Goal: Task Accomplishment & Management: Use online tool/utility

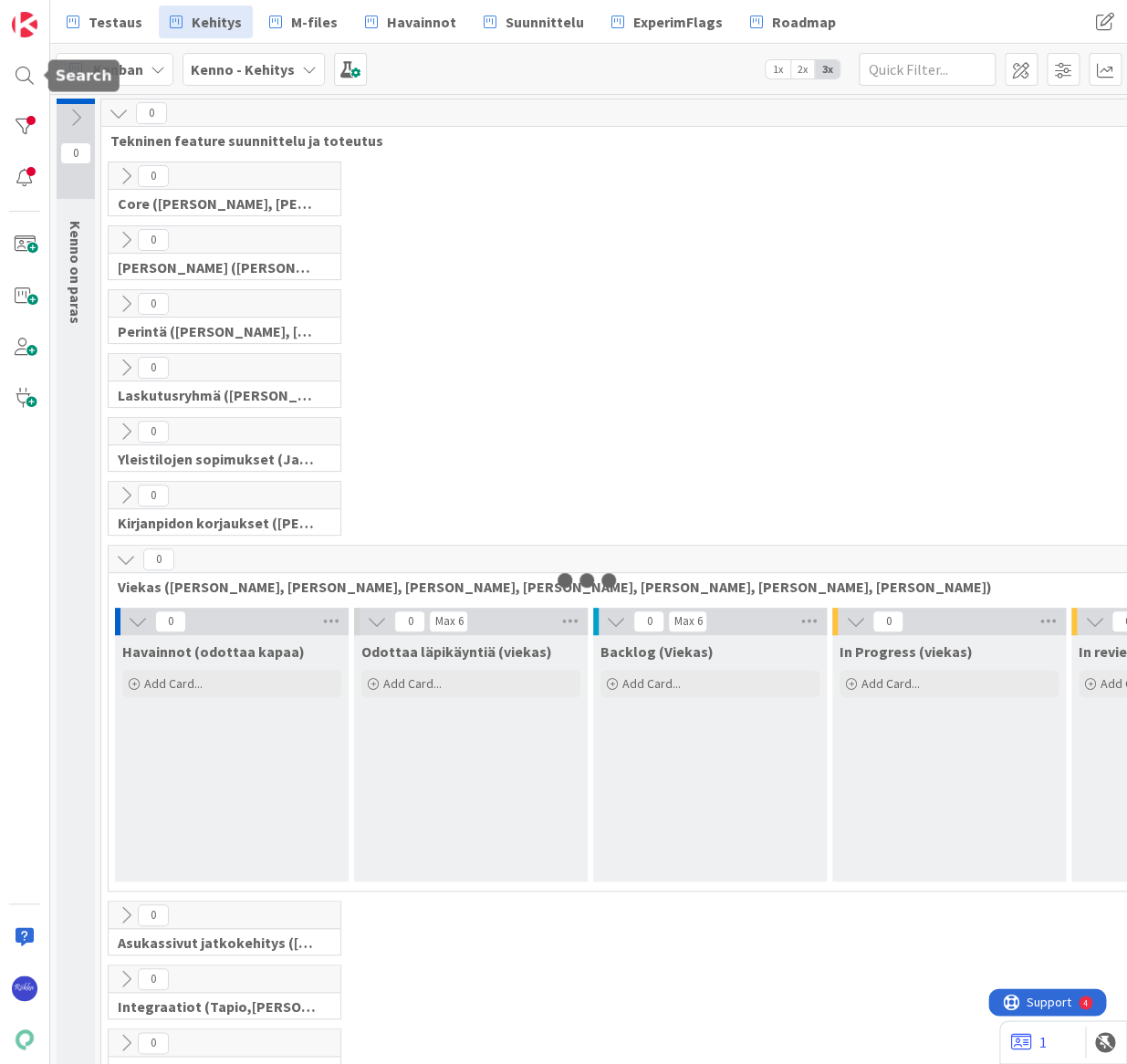
click at [26, 69] on div at bounding box center [24, 76] width 37 height 37
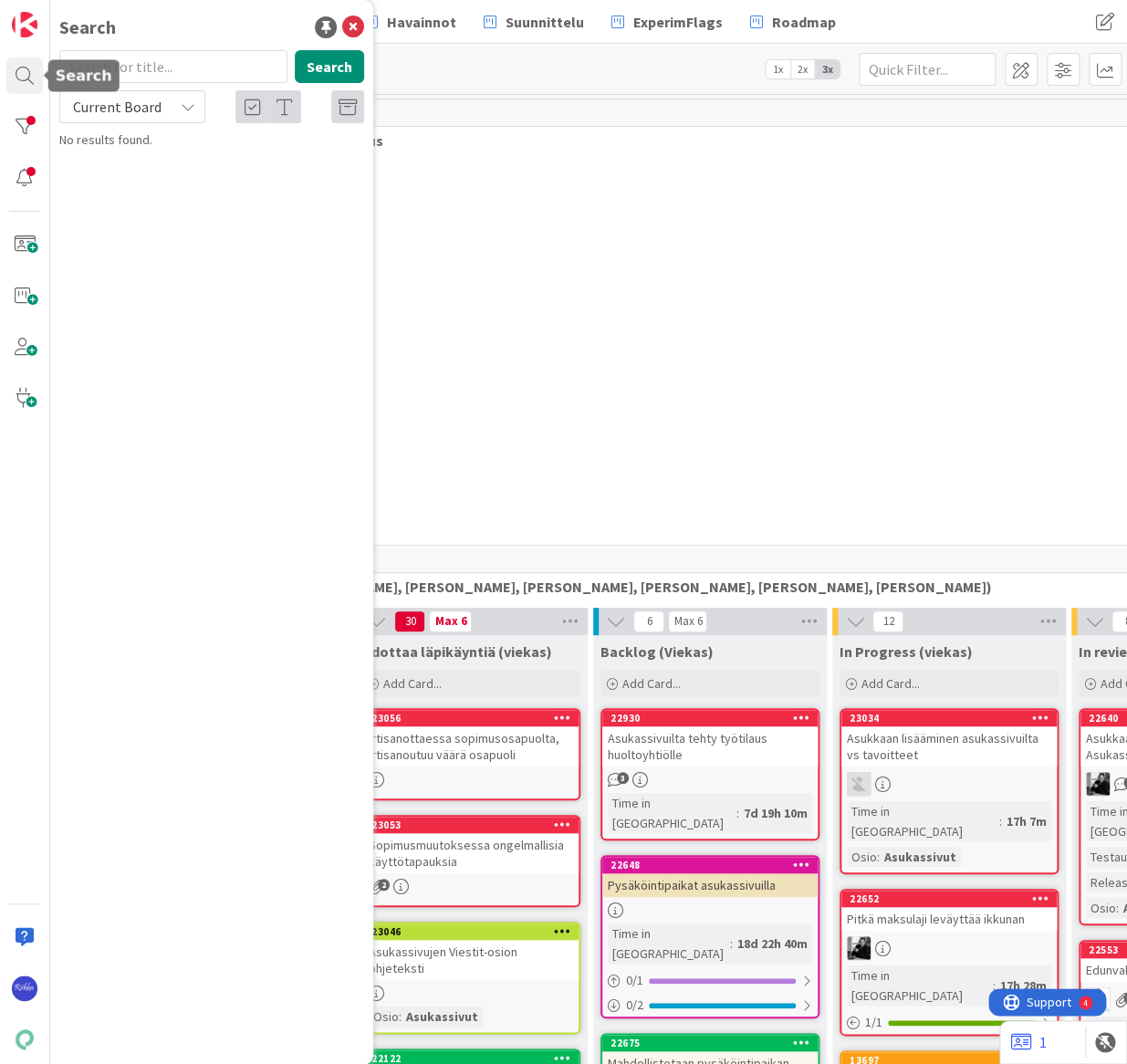
click at [119, 62] on input "text" at bounding box center [173, 66] width 228 height 33
type input "14119"
click at [154, 106] on span "Current Board" at bounding box center [116, 106] width 89 height 18
click at [161, 200] on div "Current Board All Boards" at bounding box center [164, 166] width 210 height 82
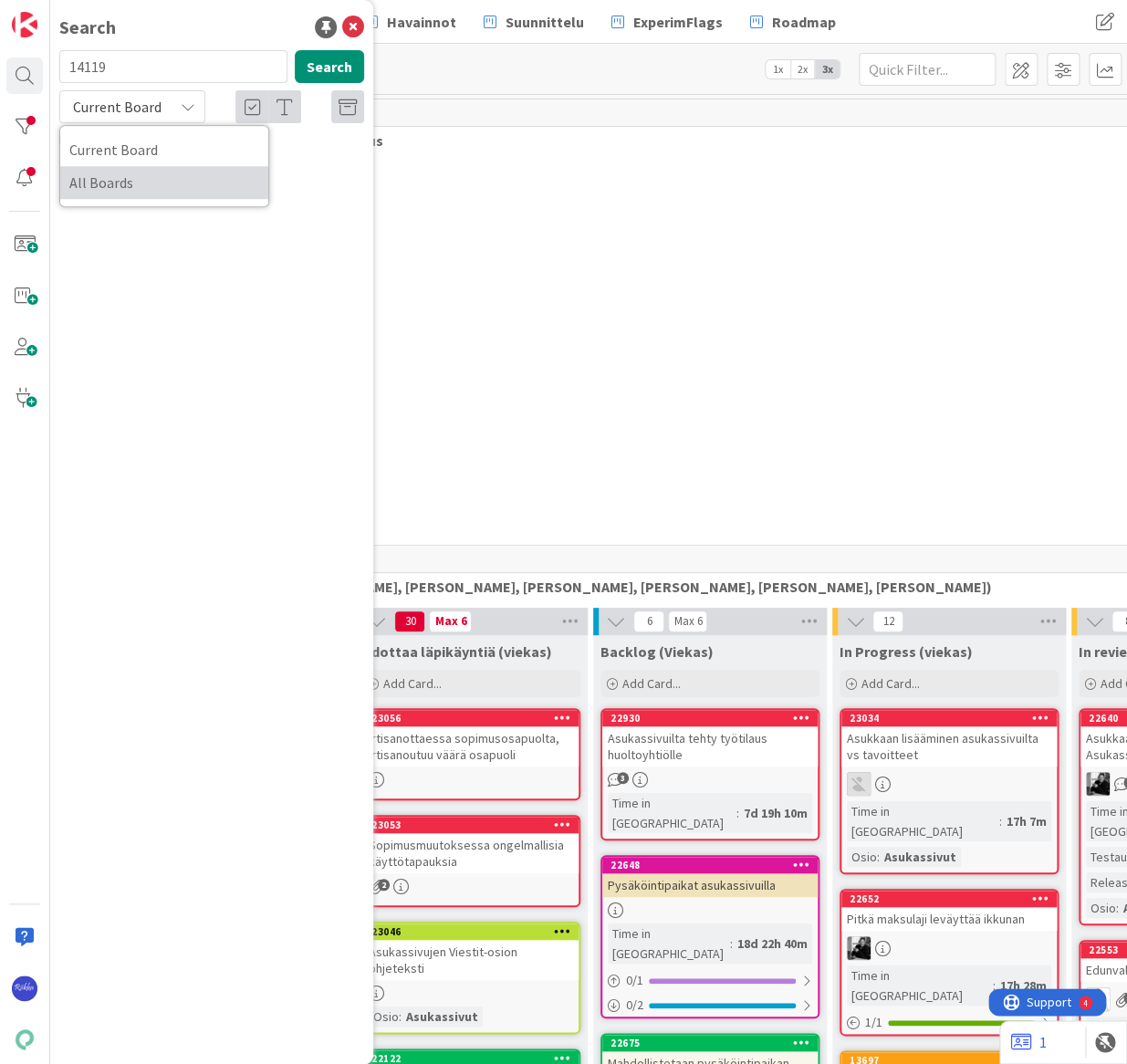
click at [162, 180] on span "All Boards" at bounding box center [164, 182] width 190 height 27
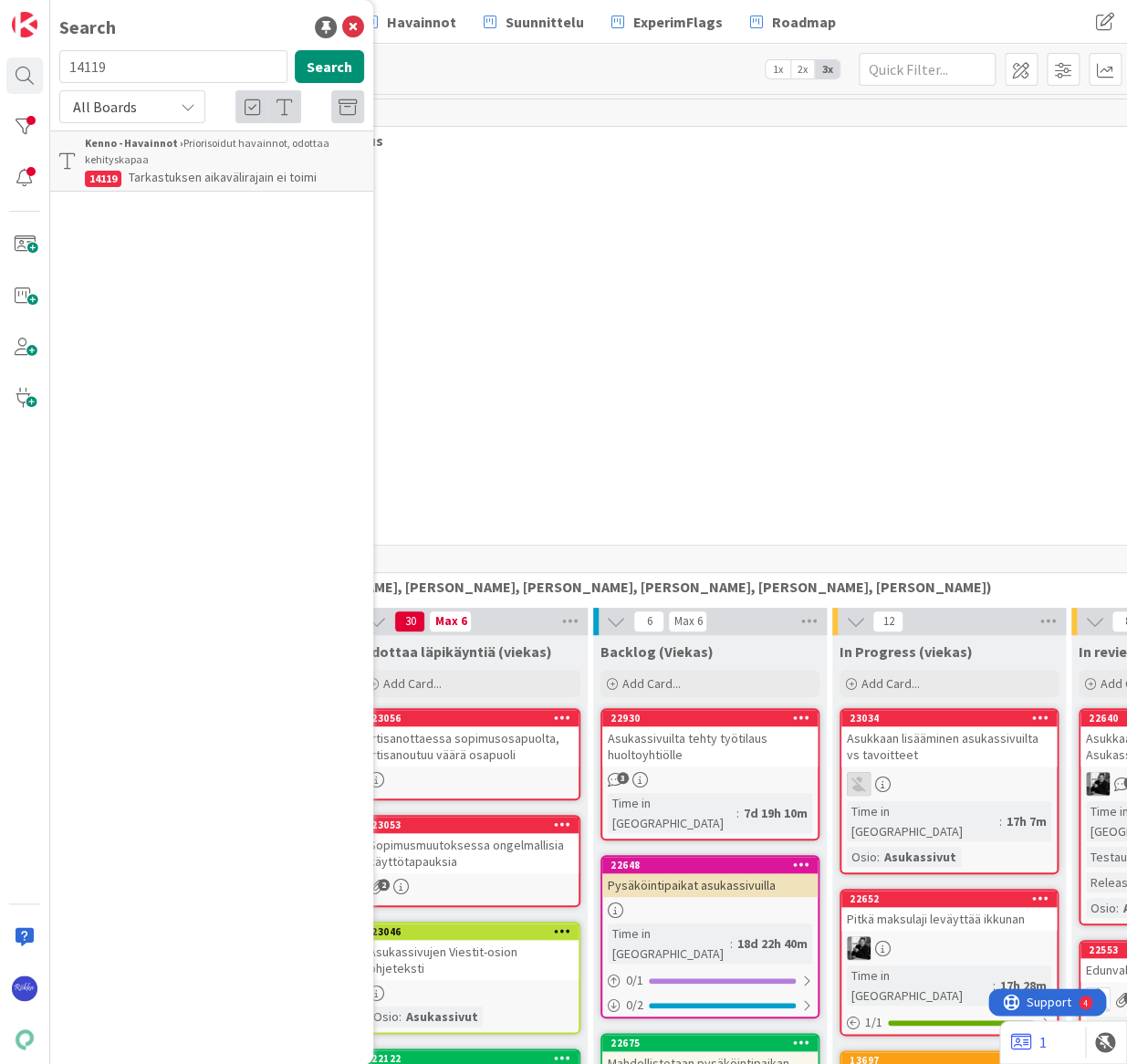
click at [274, 164] on div "Kenno - Havainnot › Priorisoidut havainnot, odottaa kehityskapaa" at bounding box center [224, 151] width 279 height 33
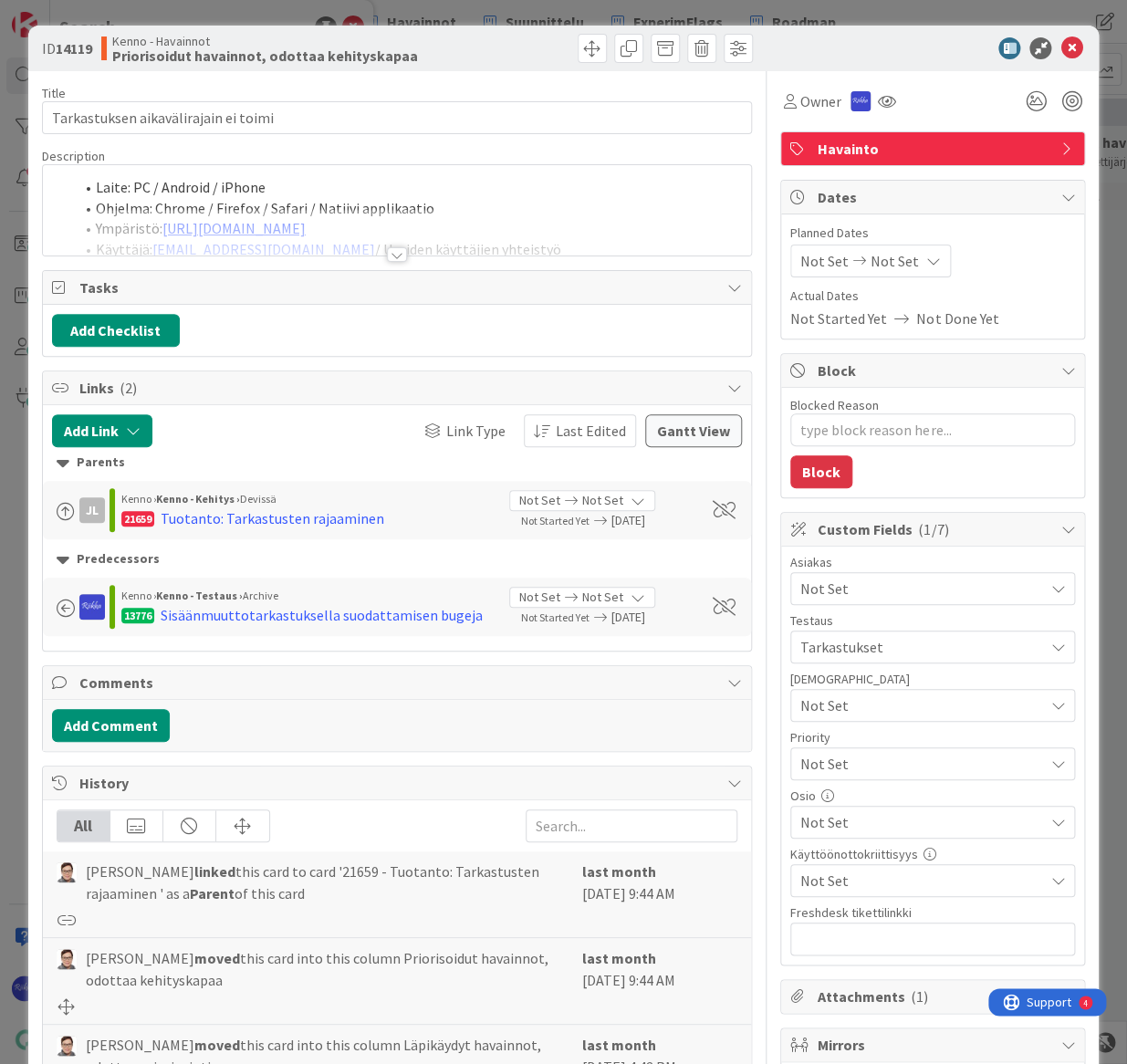
type textarea "x"
click at [391, 251] on div at bounding box center [397, 254] width 20 height 15
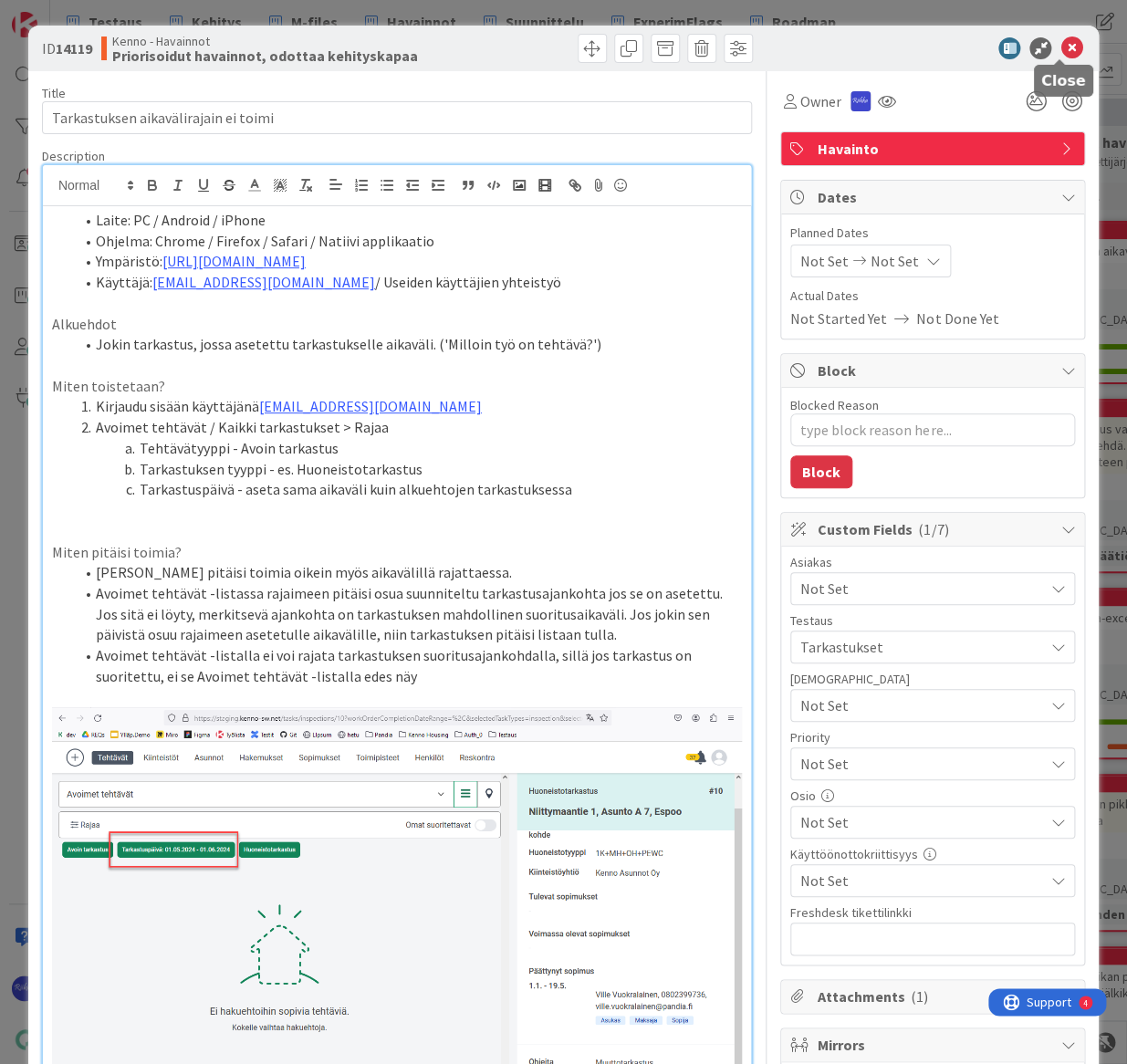
click at [1061, 47] on icon at bounding box center [1071, 49] width 22 height 22
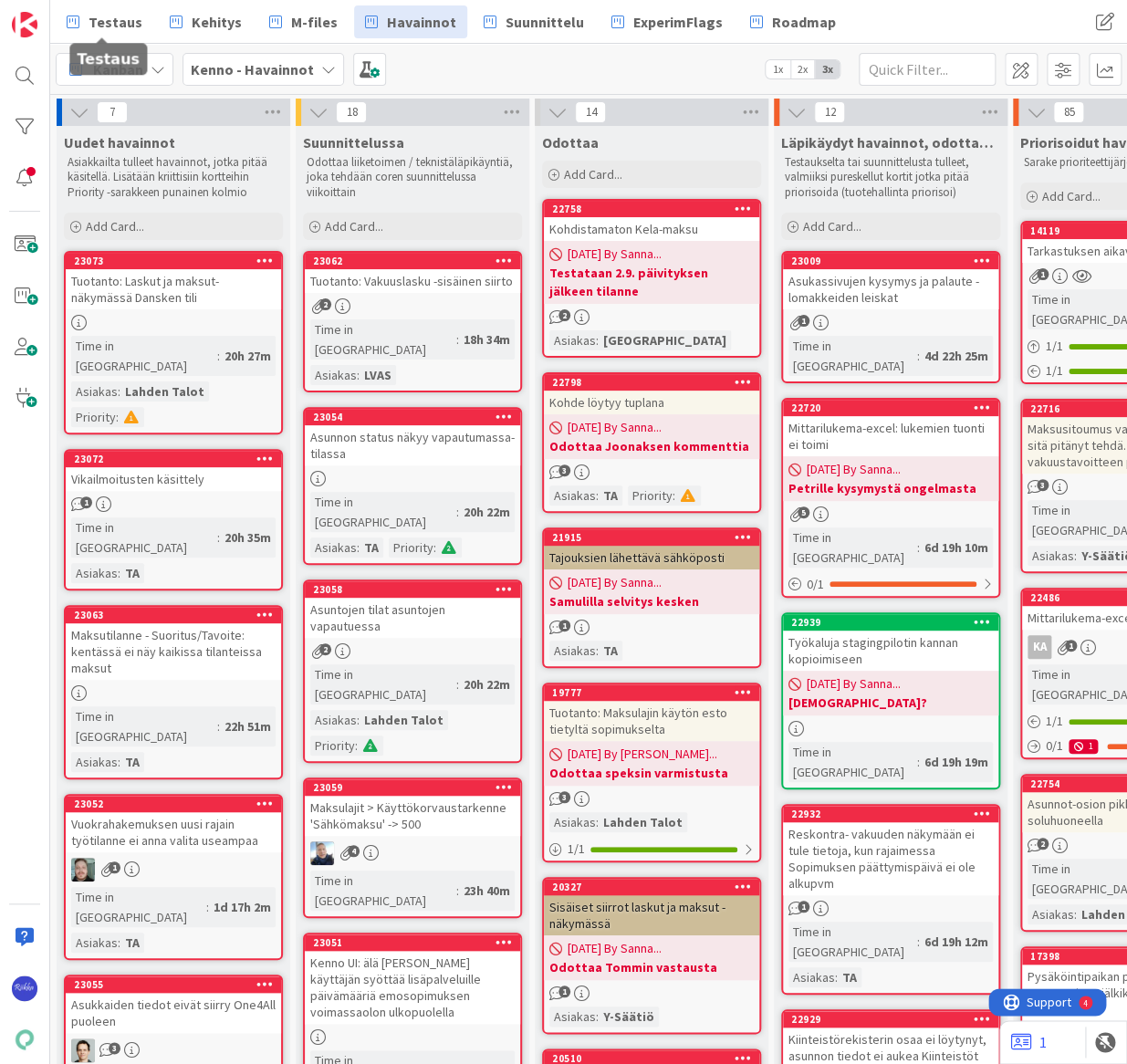
click at [96, 21] on span "Testaus" at bounding box center [115, 22] width 54 height 22
